Goal: Task Accomplishment & Management: Manage account settings

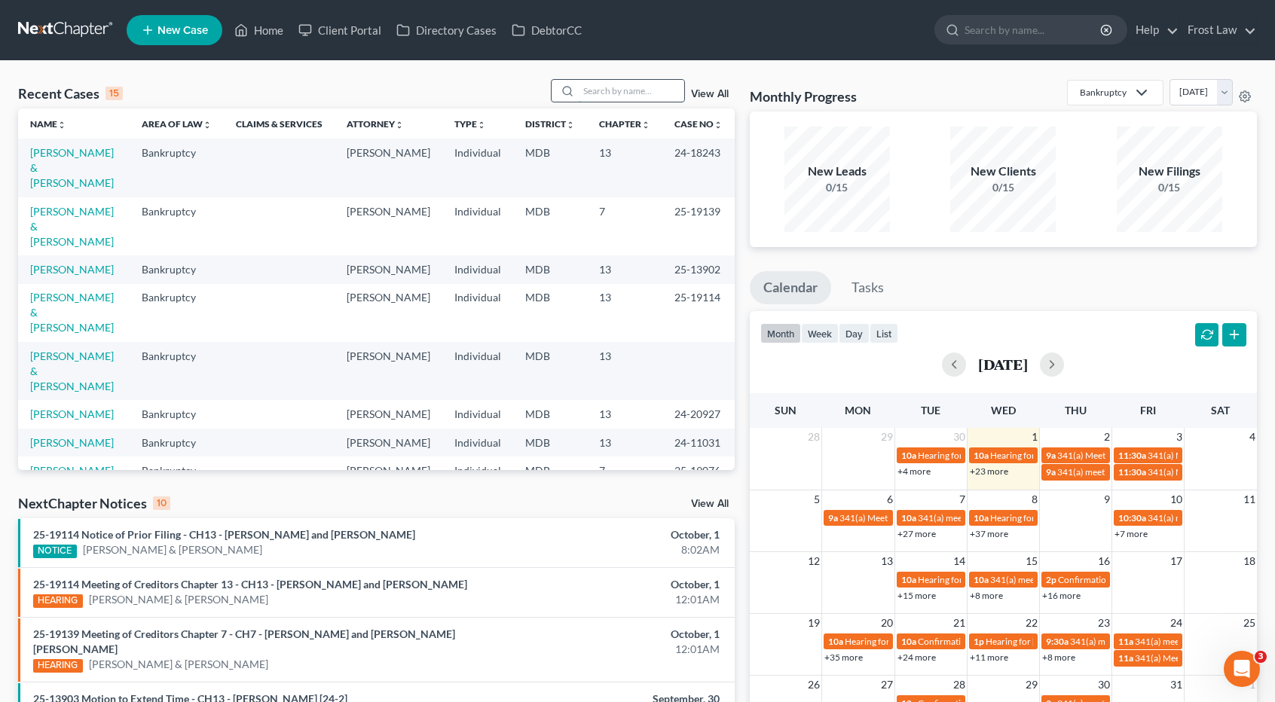
click at [635, 90] on input "search" at bounding box center [631, 91] width 105 height 22
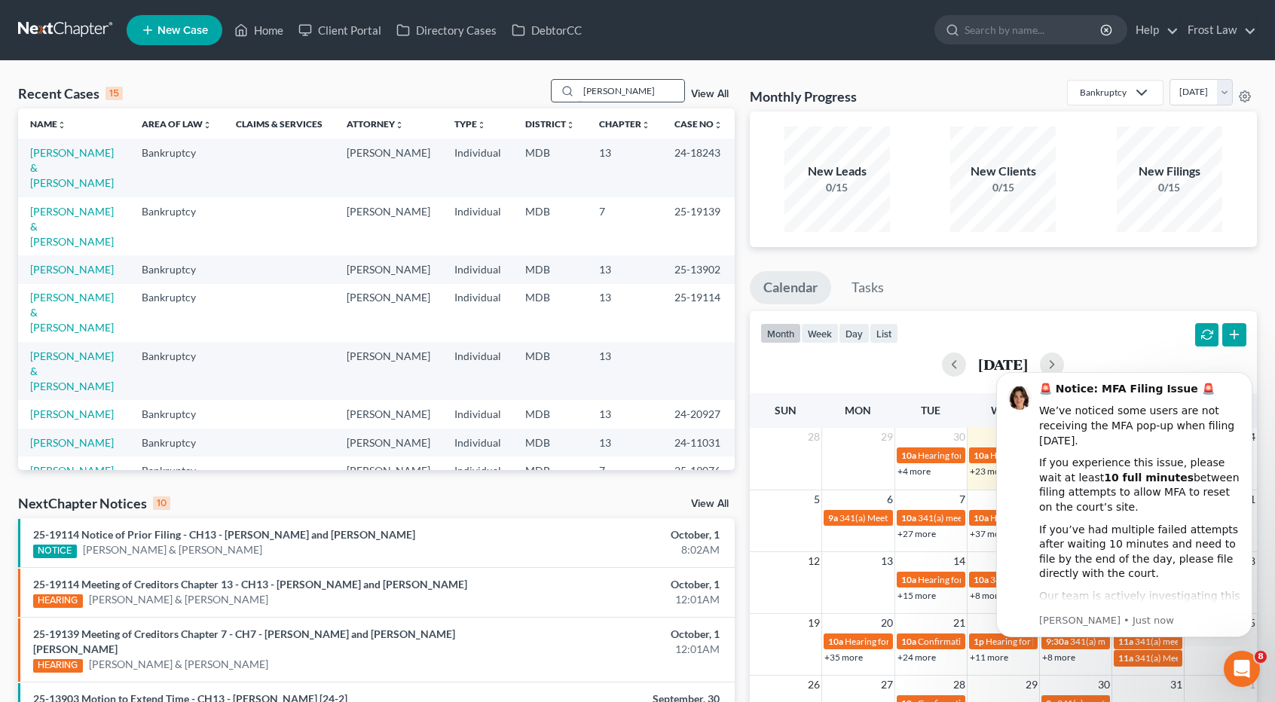
type input "[PERSON_NAME]"
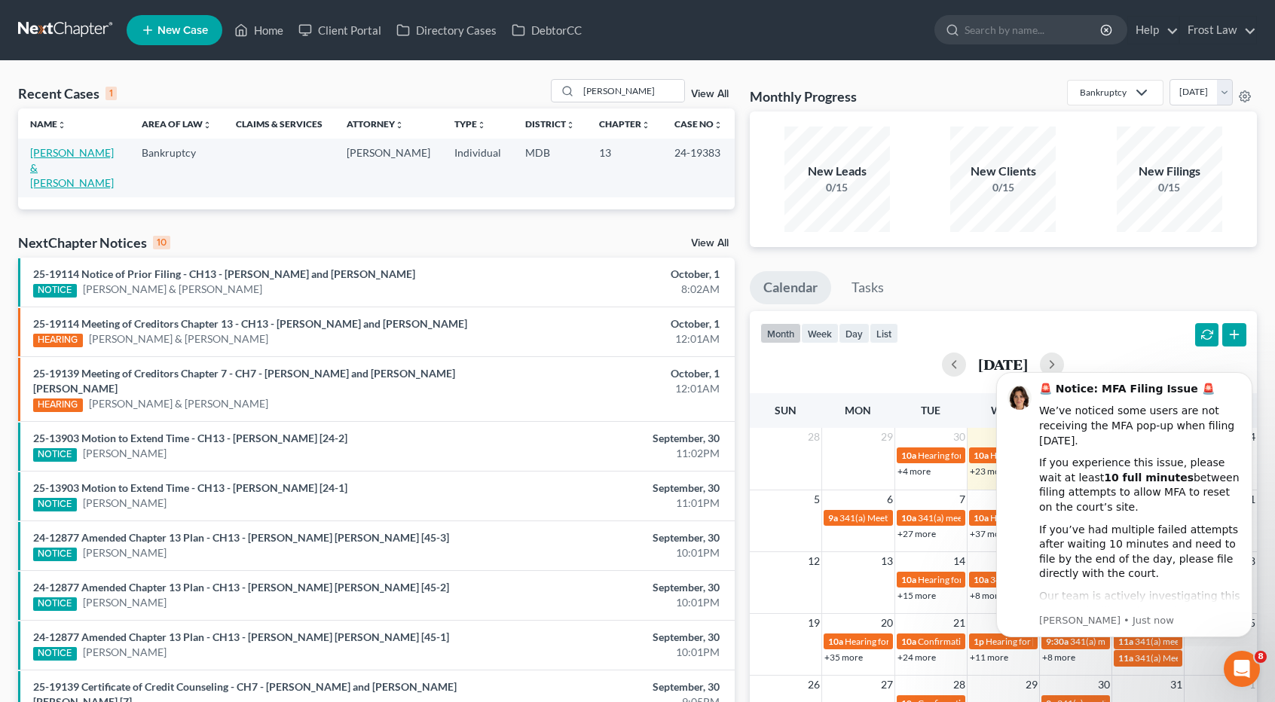
click at [67, 155] on link "[PERSON_NAME] & [PERSON_NAME]" at bounding box center [72, 167] width 84 height 43
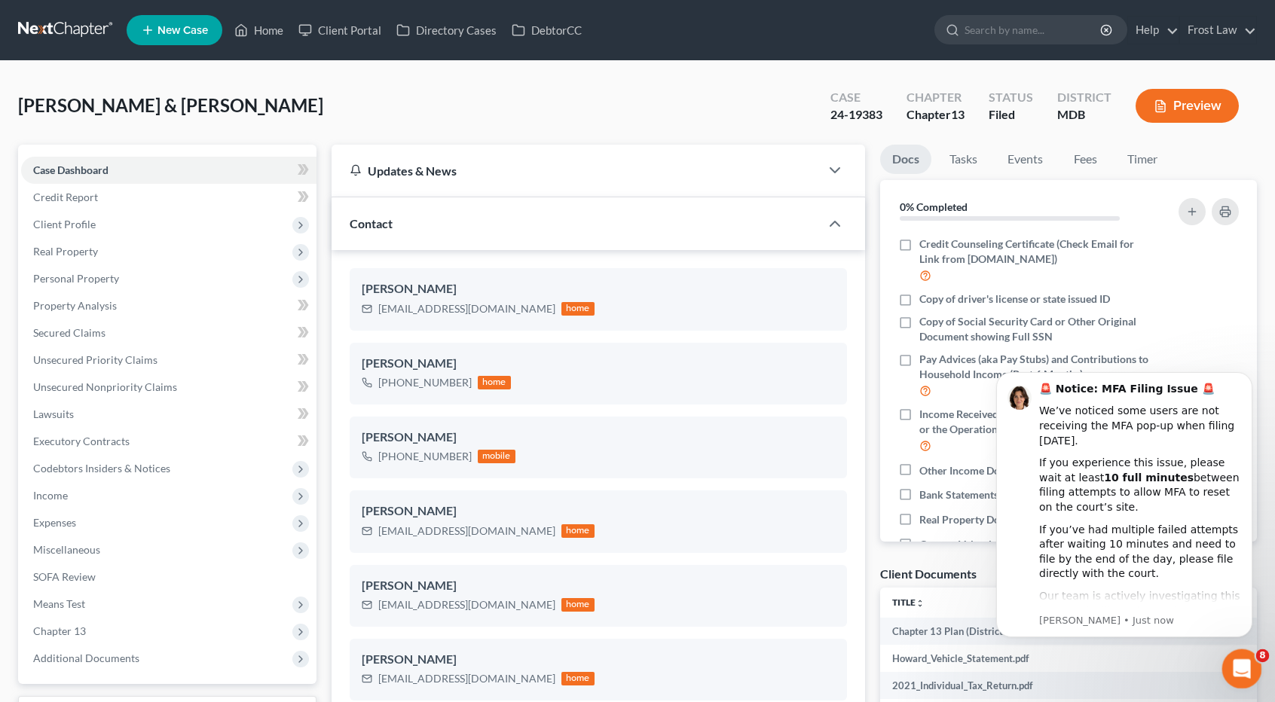
click at [1234, 661] on icon "Open Intercom Messenger" at bounding box center [1239, 667] width 25 height 25
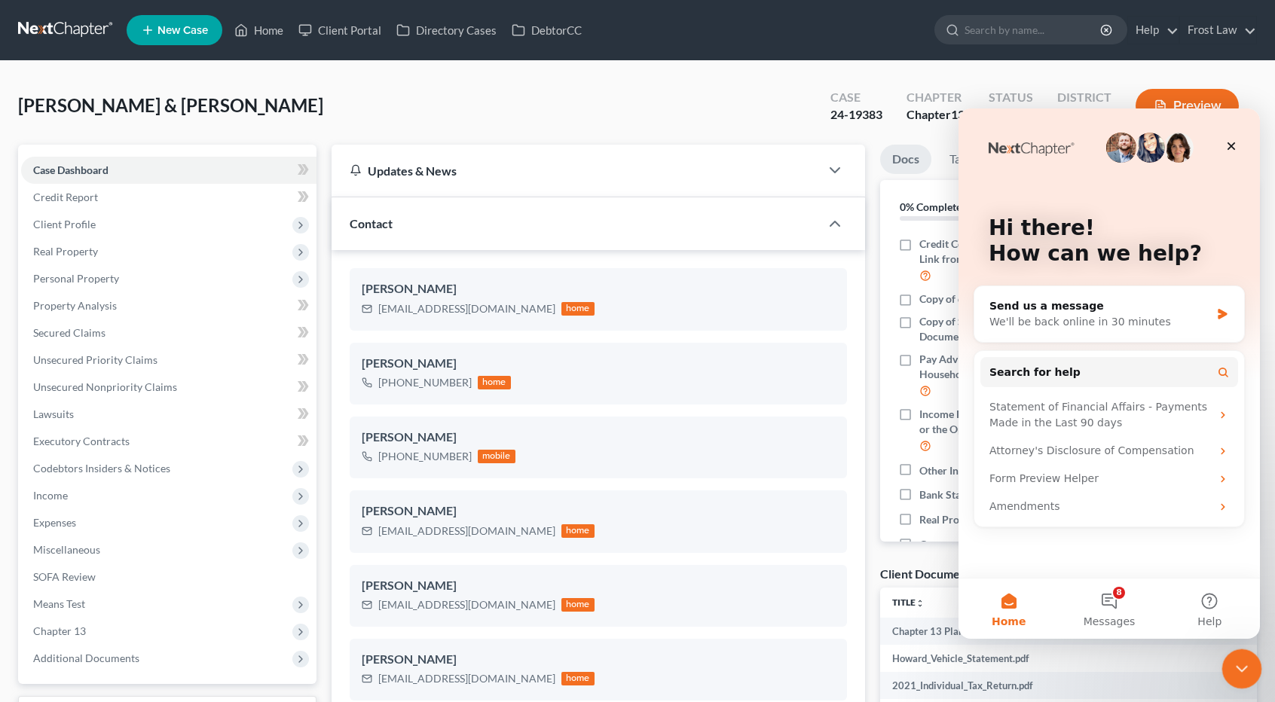
click at [1234, 661] on icon "Close Intercom Messenger" at bounding box center [1239, 667] width 18 height 18
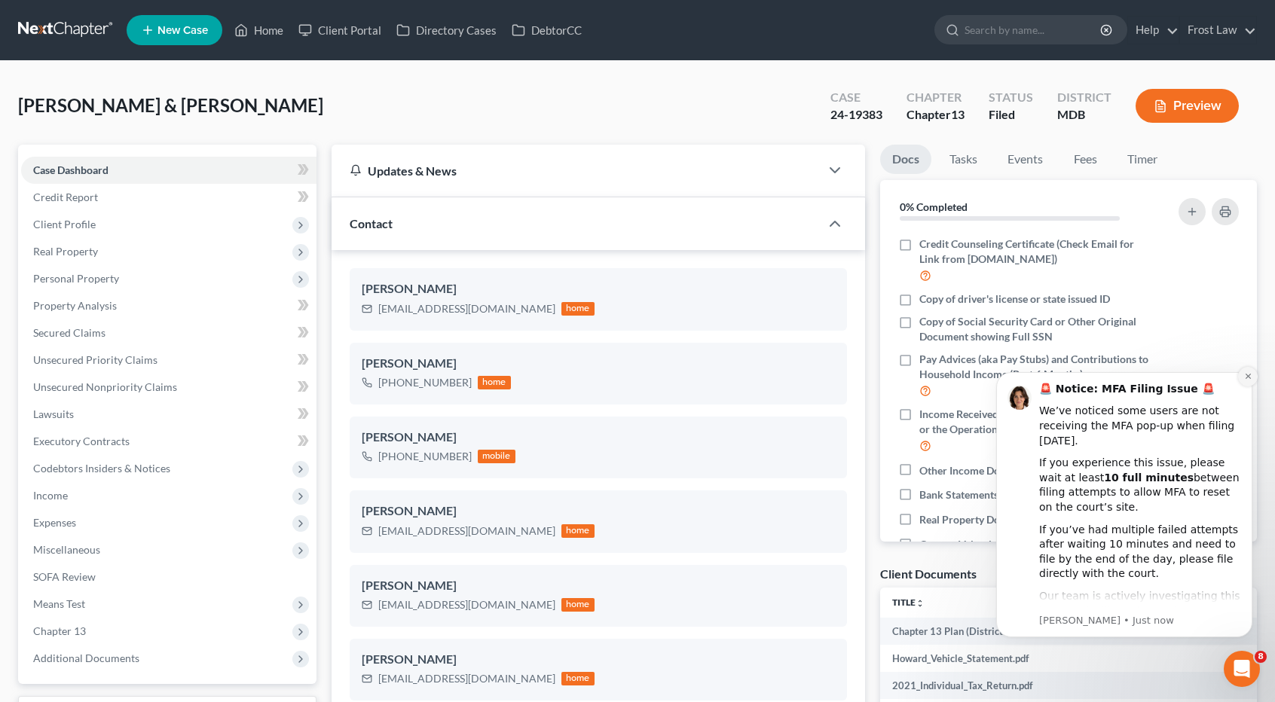
click at [1247, 377] on icon "Dismiss notification" at bounding box center [1246, 376] width 5 height 5
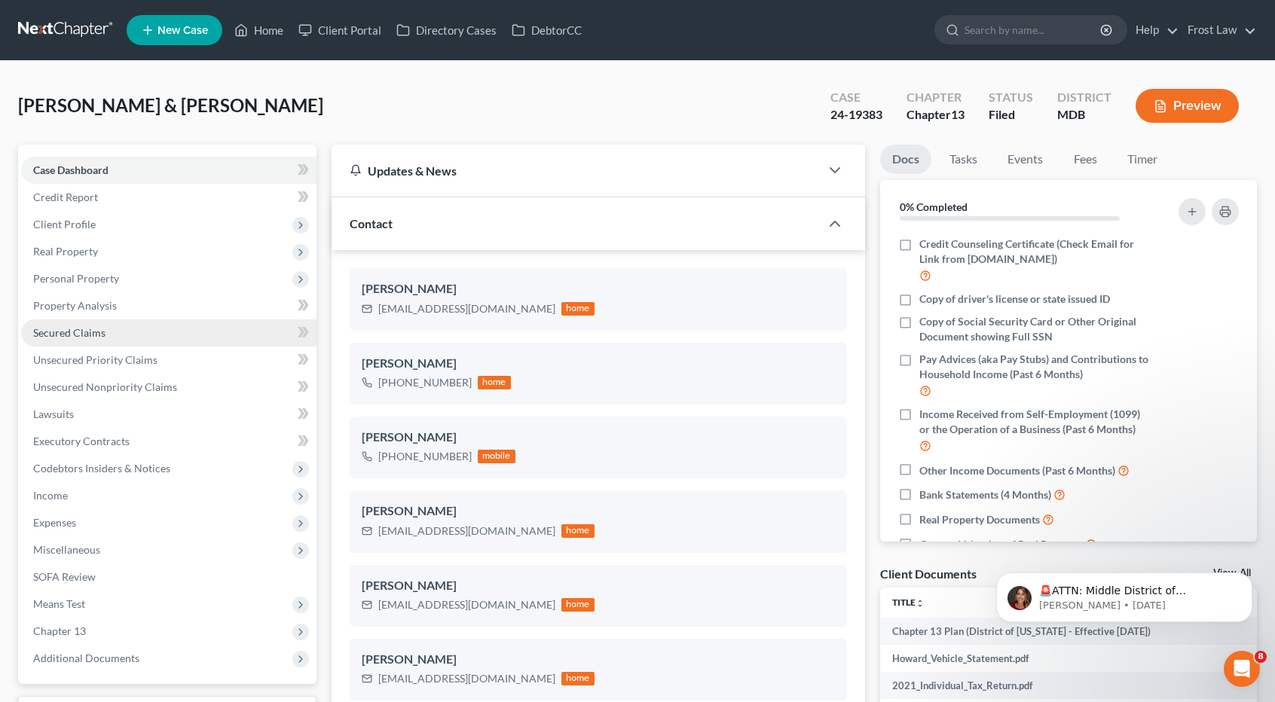
click at [112, 337] on link "Secured Claims" at bounding box center [168, 332] width 295 height 27
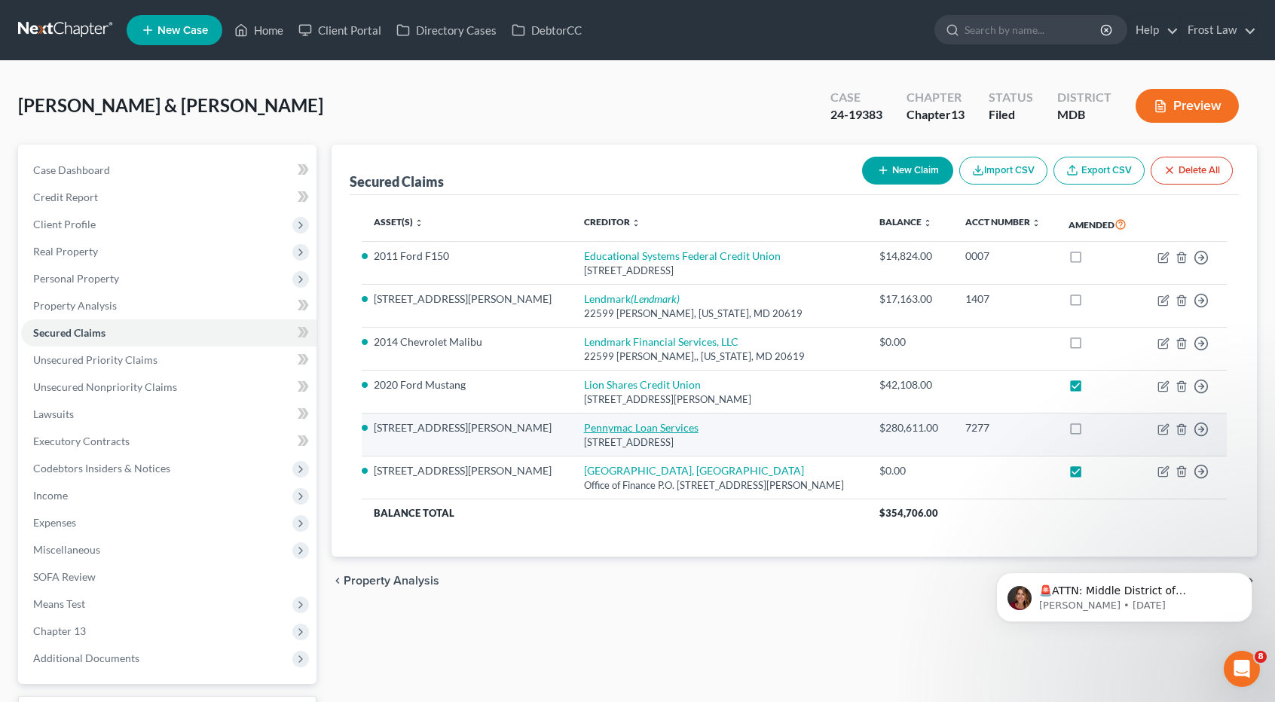
click at [584, 428] on link "Pennymac Loan Services" at bounding box center [641, 427] width 114 height 13
select select "4"
select select "6"
select select "2"
select select "0"
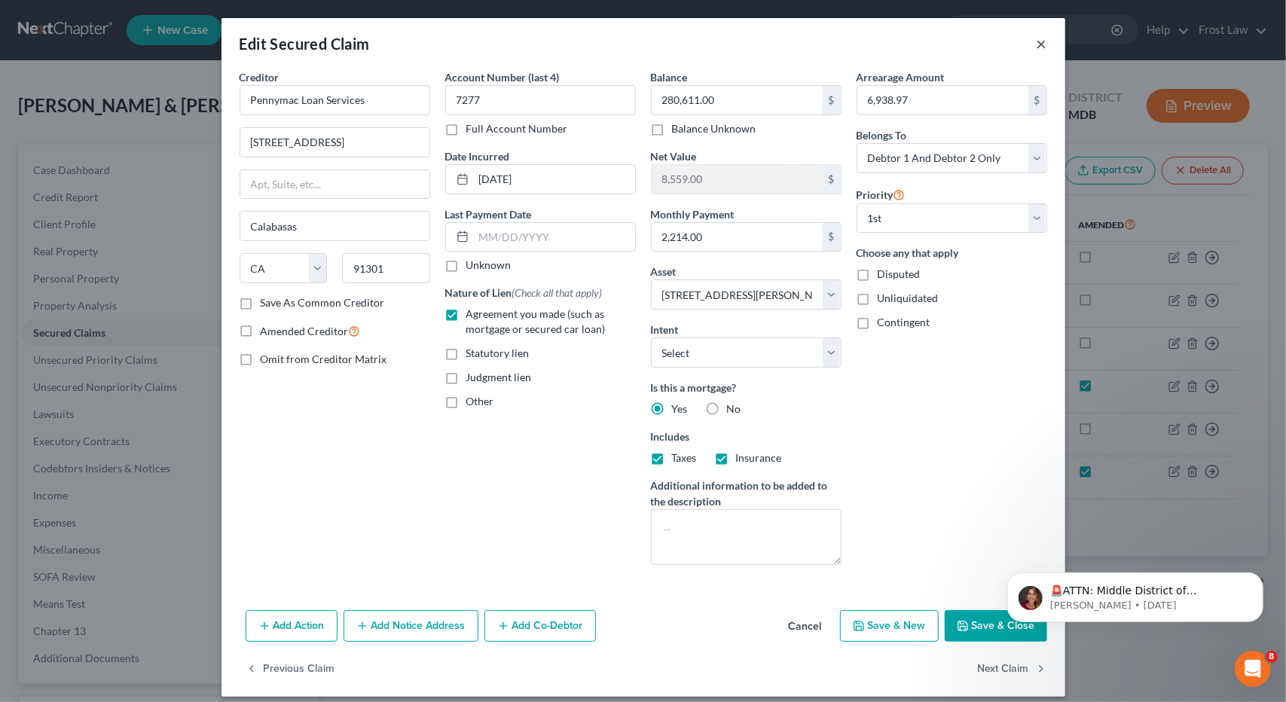
click at [1037, 46] on button "×" at bounding box center [1041, 44] width 11 height 18
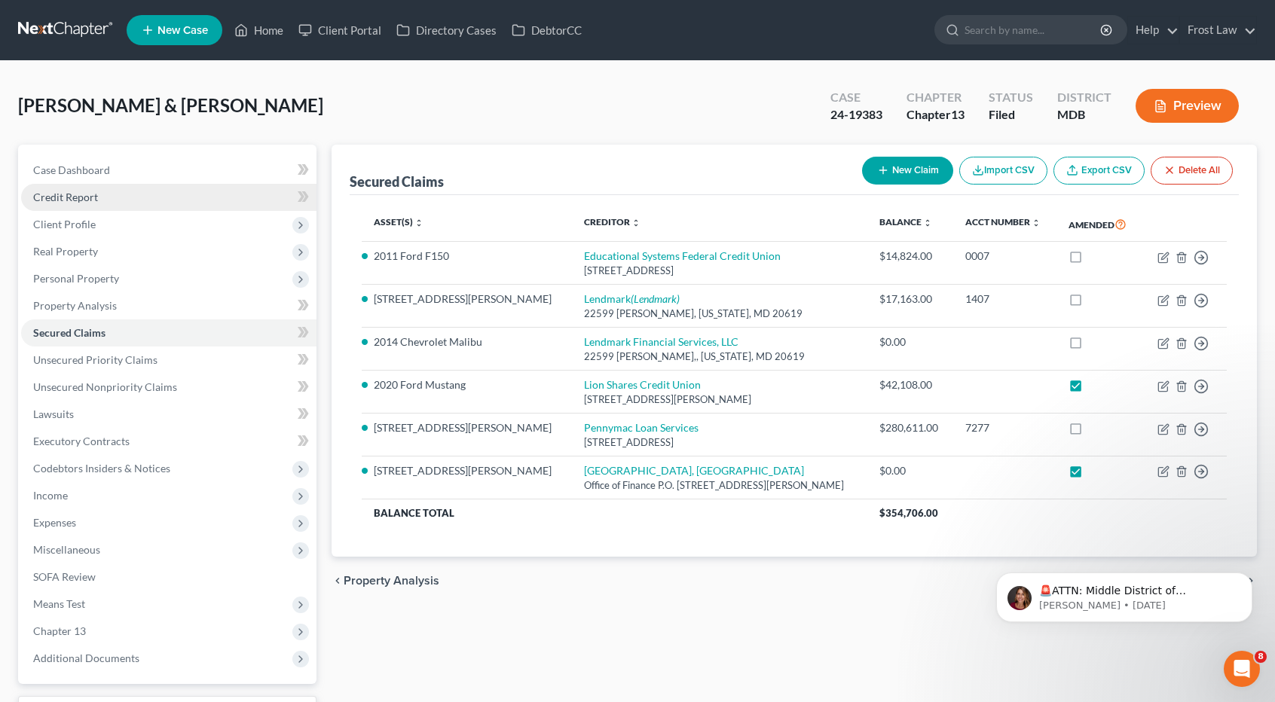
click at [87, 204] on link "Credit Report" at bounding box center [168, 197] width 295 height 27
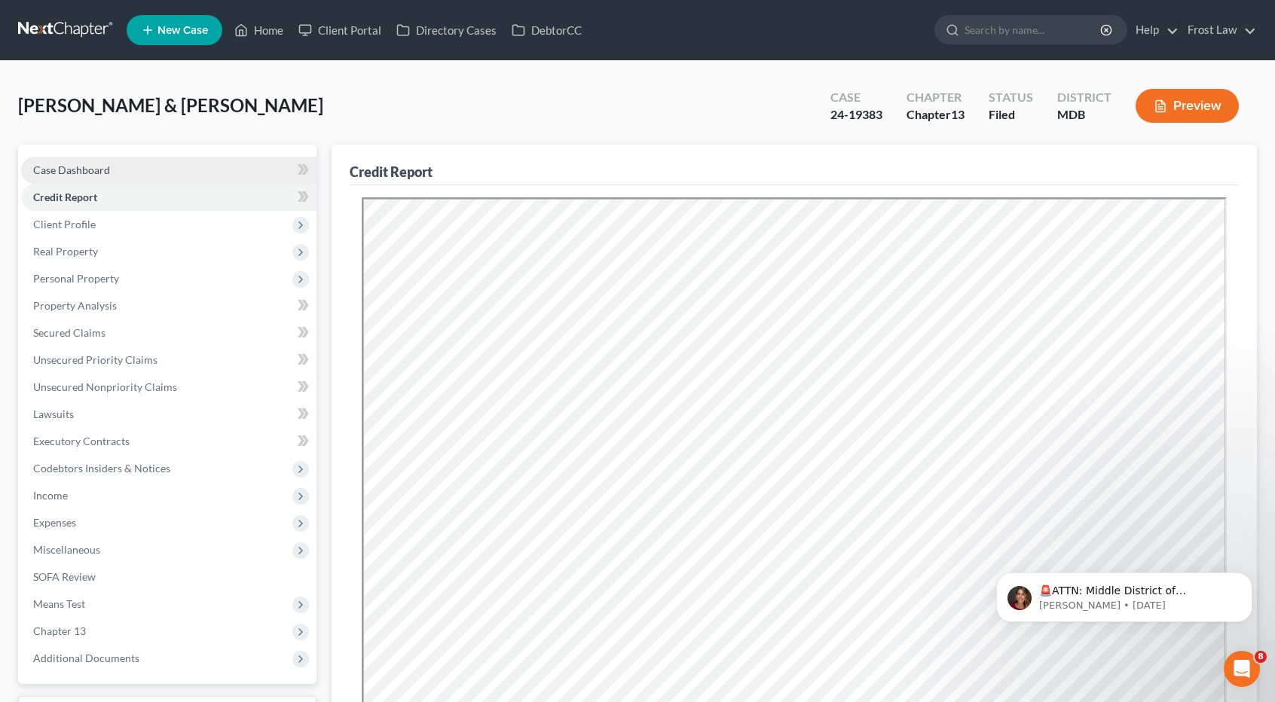
click at [92, 164] on span "Case Dashboard" at bounding box center [71, 169] width 77 height 13
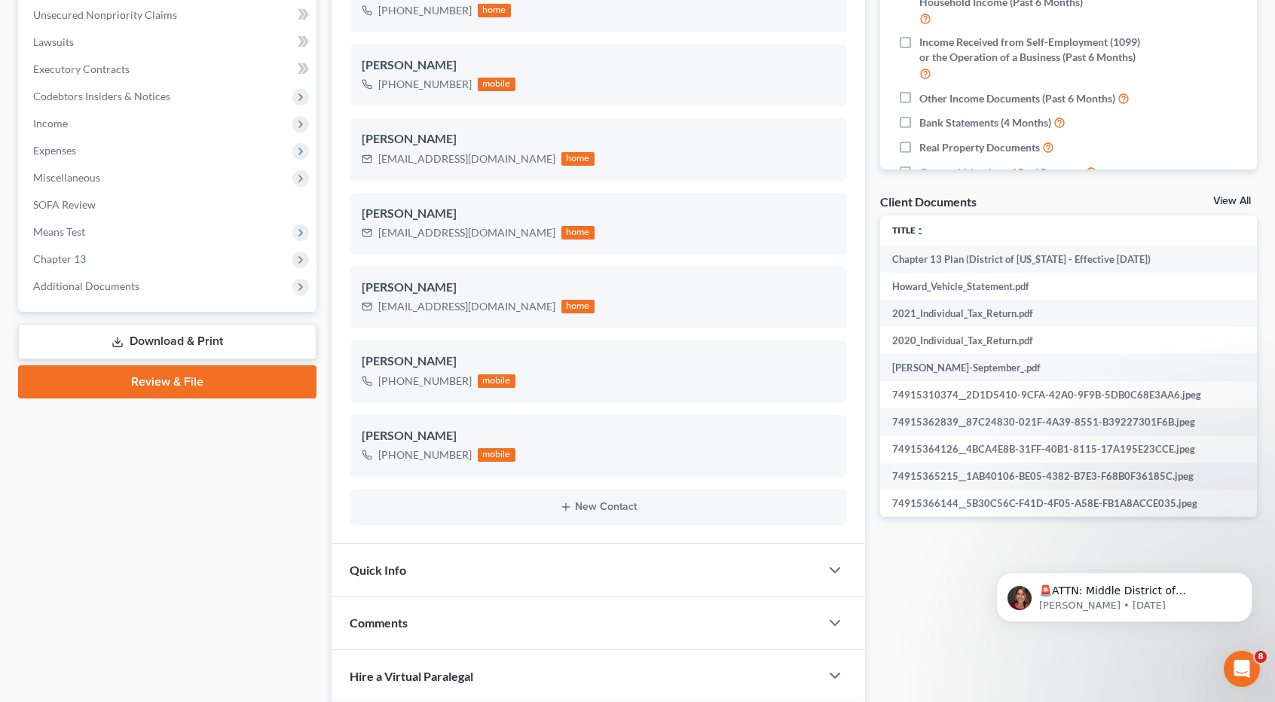
scroll to position [367, 0]
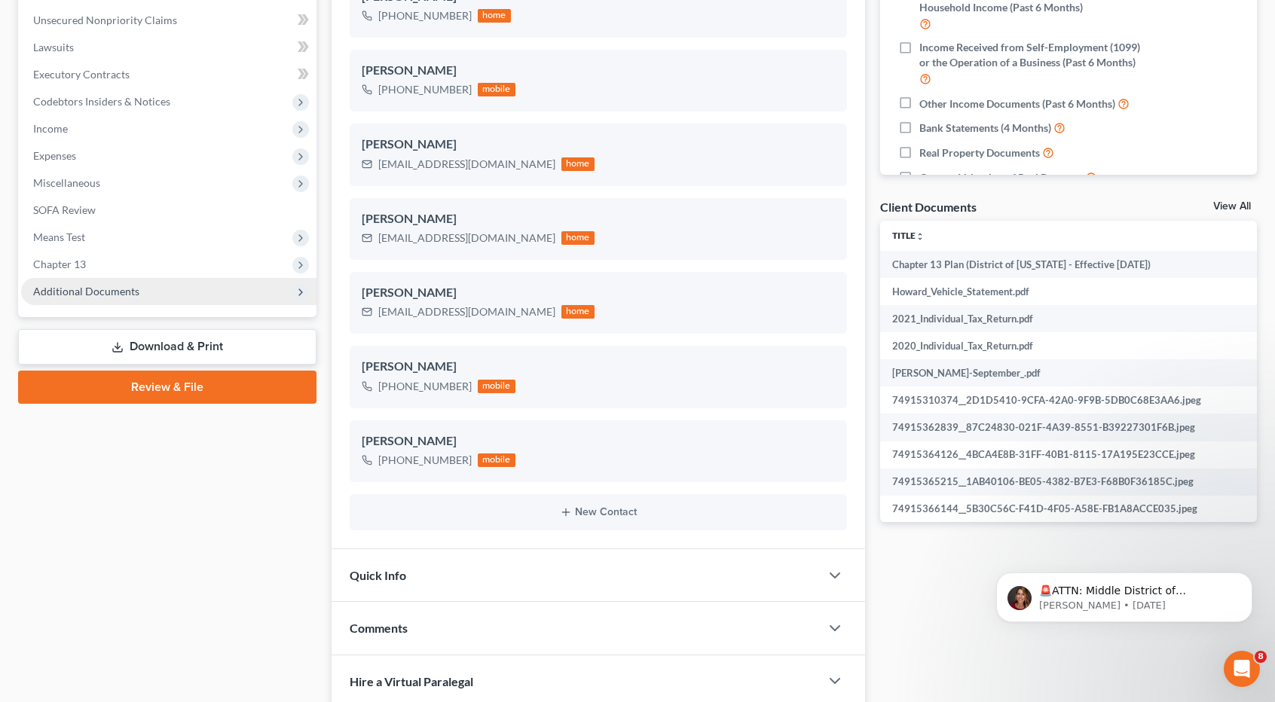
click at [102, 287] on span "Additional Documents" at bounding box center [86, 291] width 106 height 13
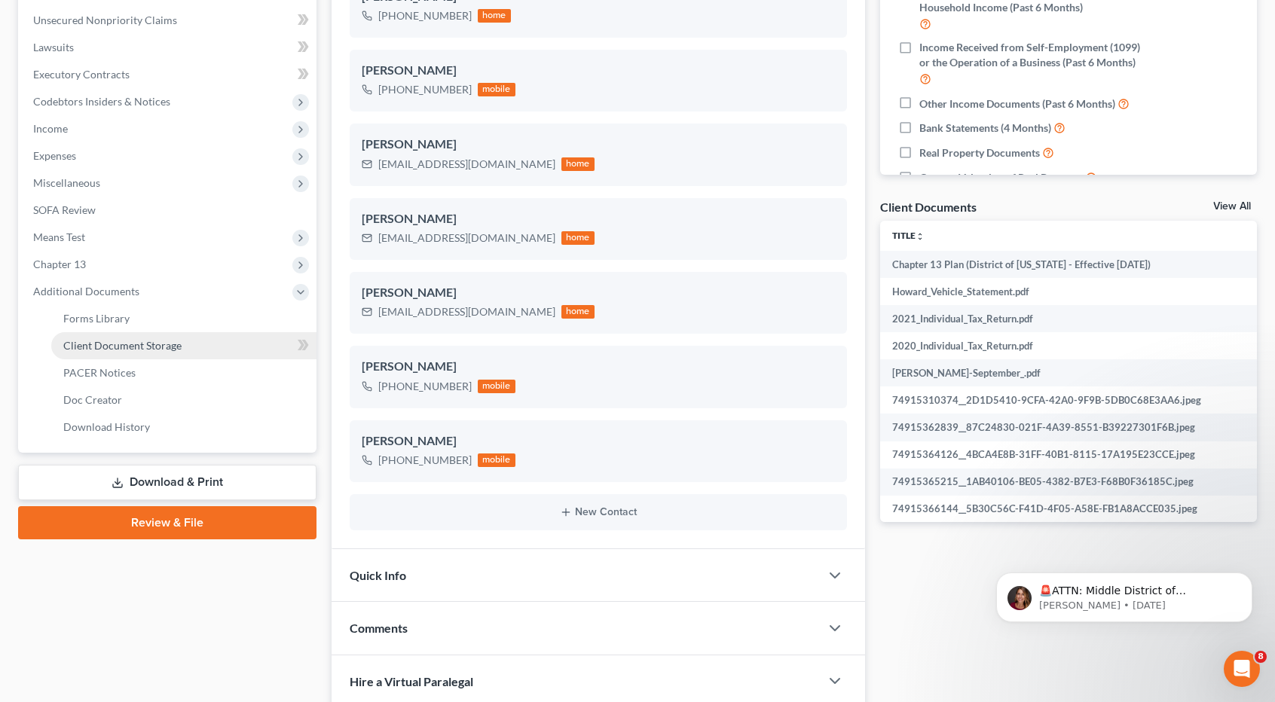
click at [110, 343] on span "Client Document Storage" at bounding box center [122, 345] width 118 height 13
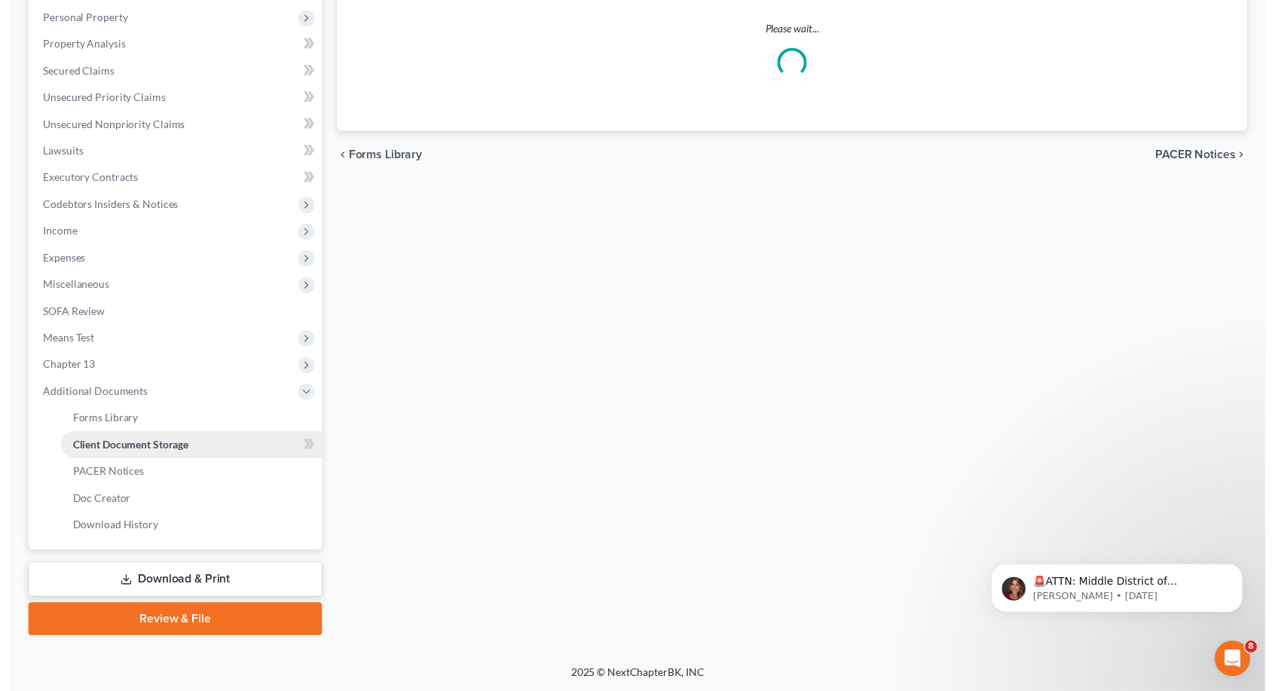
scroll to position [258, 0]
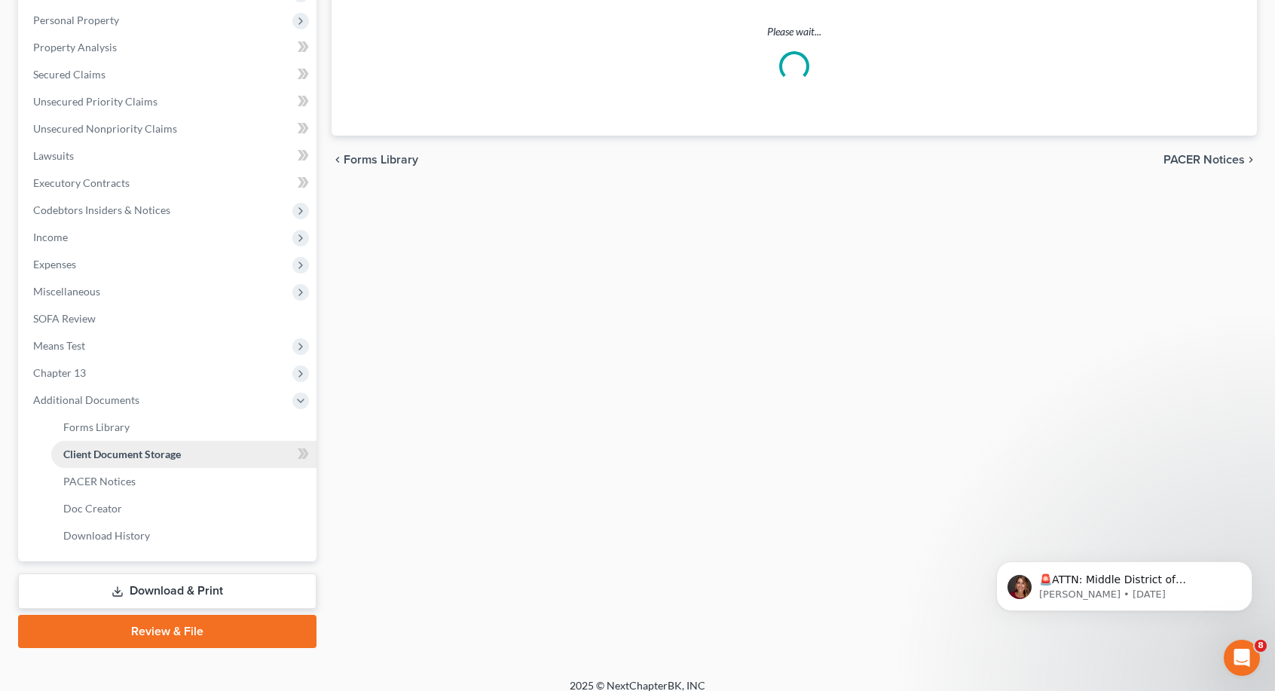
select select "14"
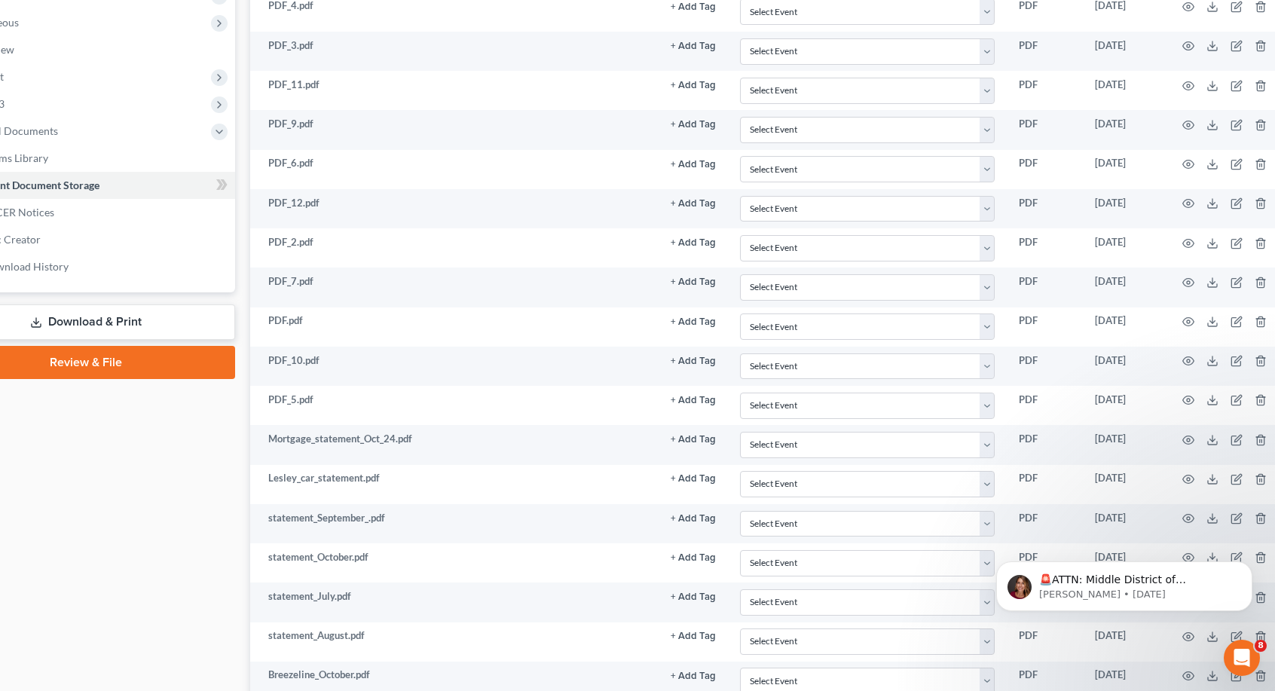
scroll to position [527, 99]
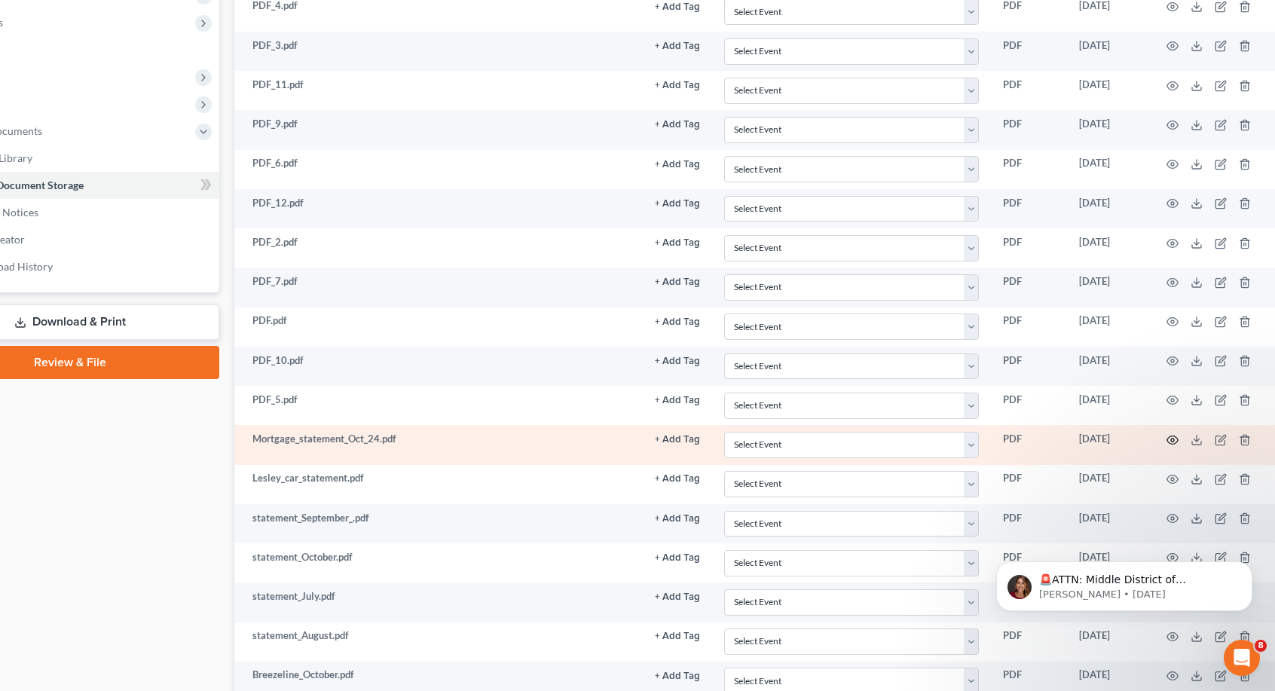
click at [1176, 435] on icon "button" at bounding box center [1172, 439] width 11 height 8
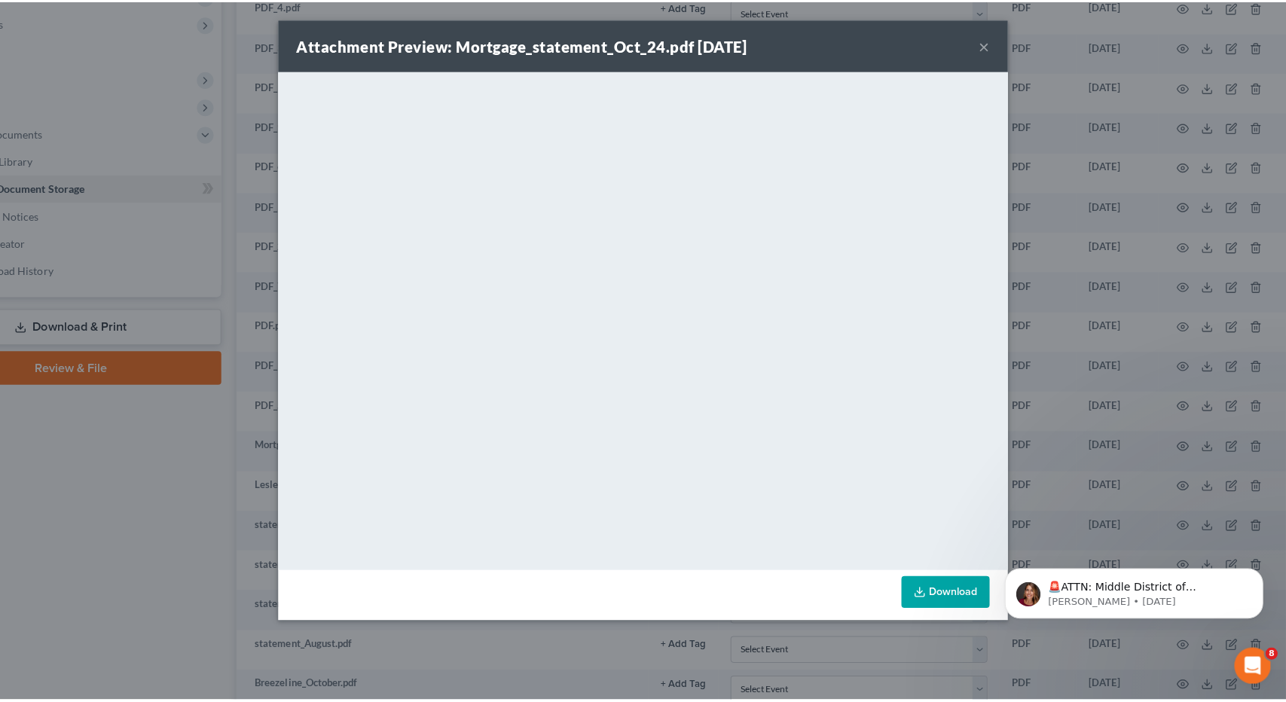
scroll to position [527, 90]
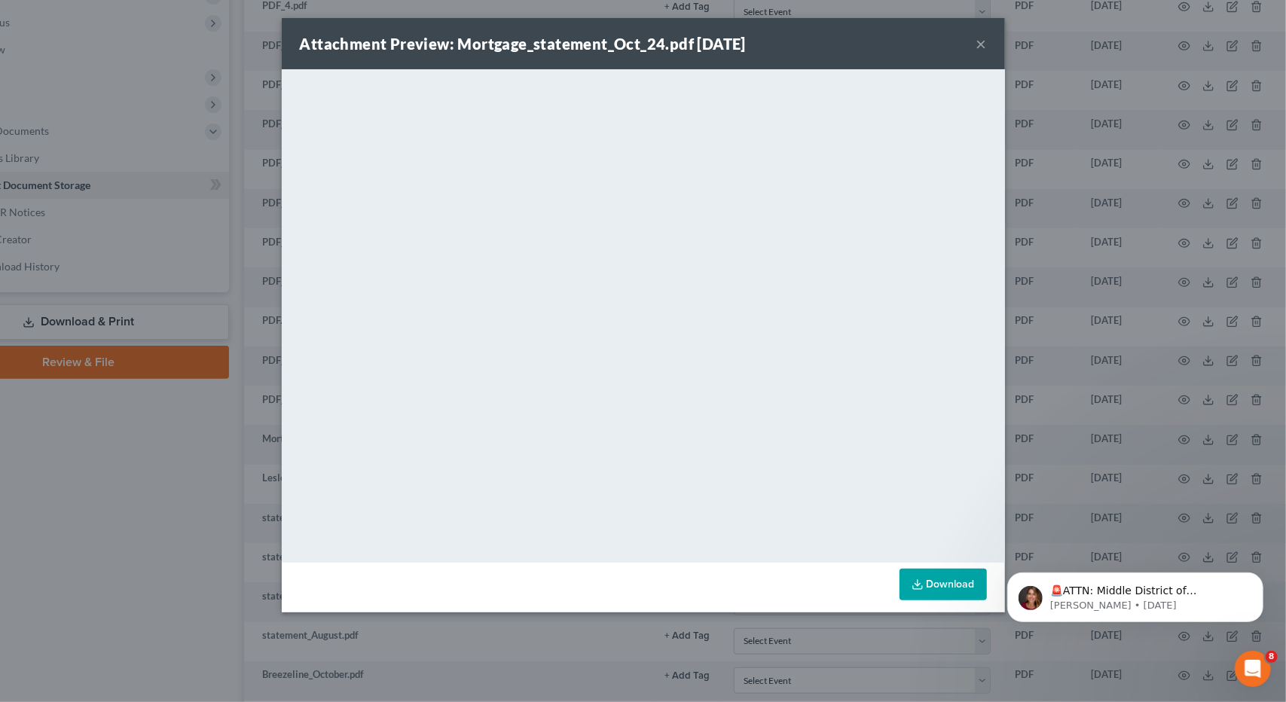
click at [978, 47] on button "×" at bounding box center [981, 44] width 11 height 18
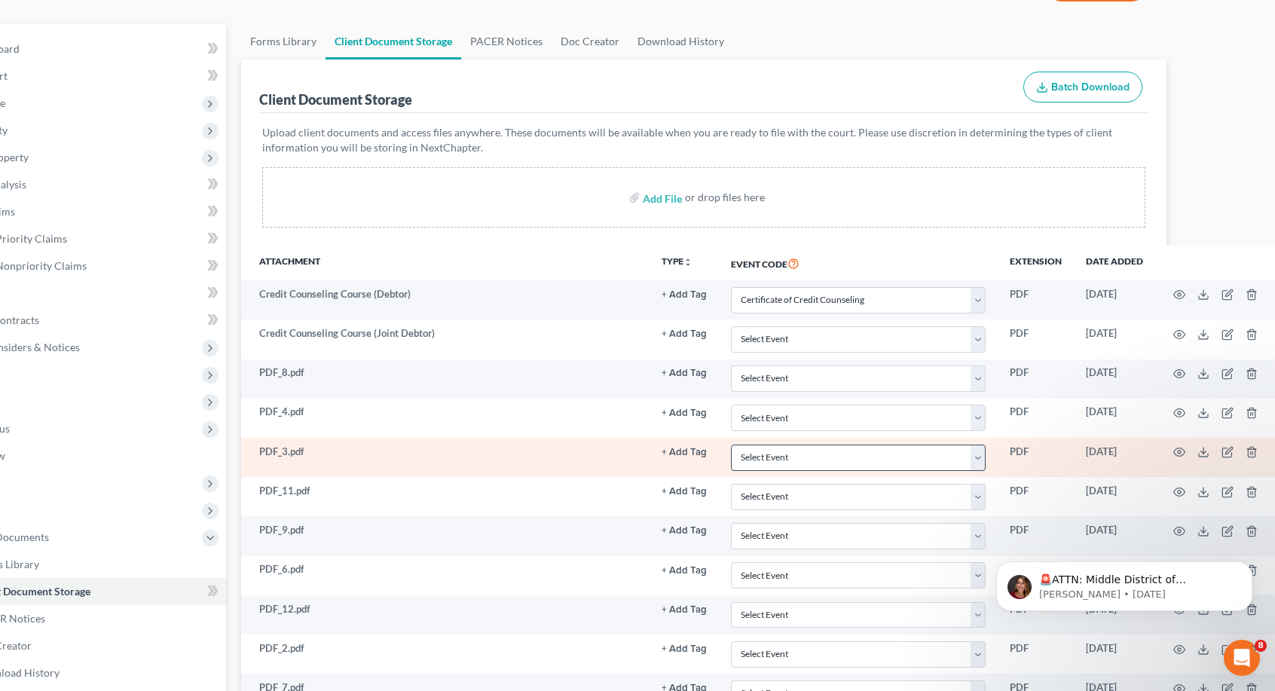
scroll to position [0, 90]
